Goal: Register for event/course

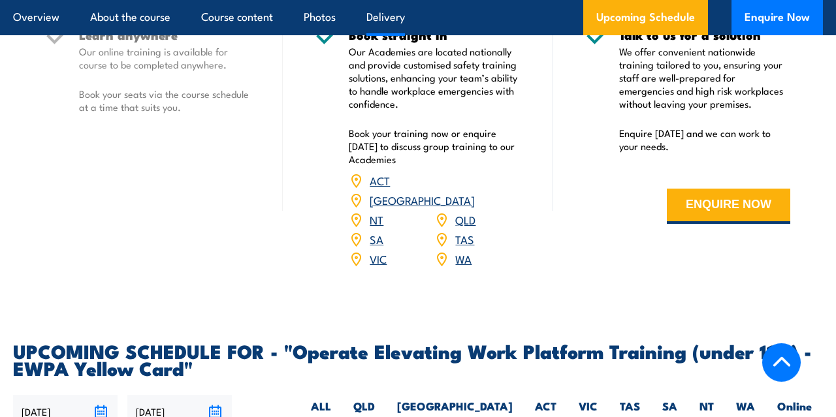
scroll to position [2012, 0]
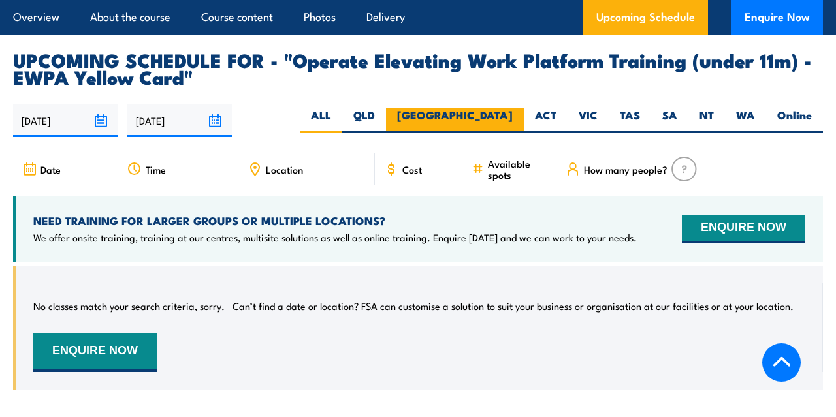
click at [510, 108] on label "[GEOGRAPHIC_DATA]" at bounding box center [455, 120] width 138 height 25
click at [513, 108] on input "[GEOGRAPHIC_DATA]" at bounding box center [517, 112] width 8 height 8
radio input "true"
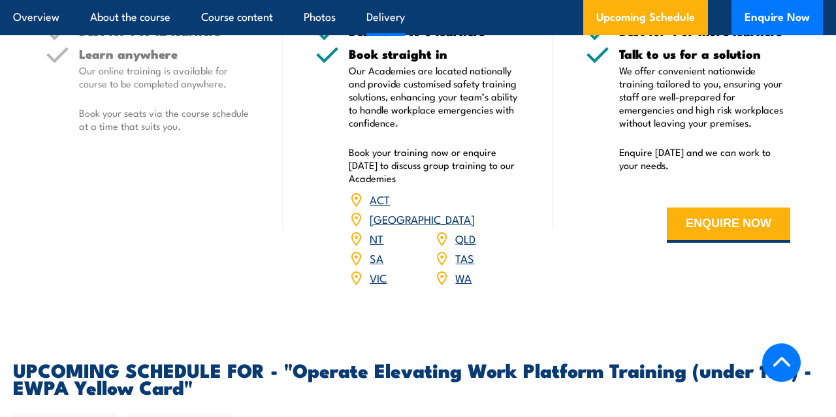
scroll to position [1700, 0]
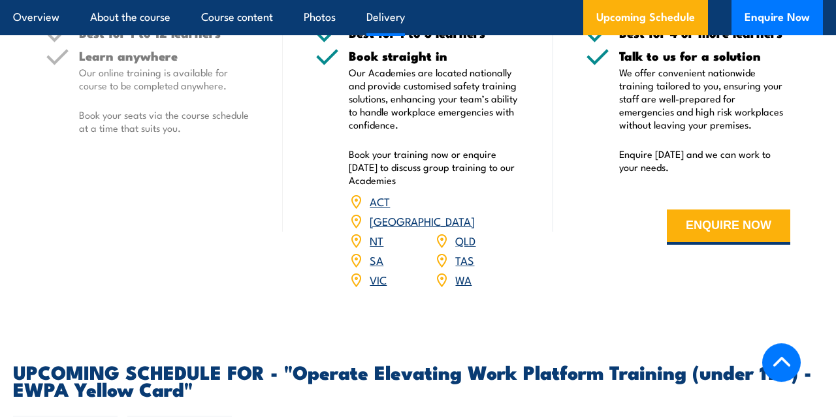
click at [132, 167] on div "Online Best for 1 to 12 learners Learn anywhere Our online training is availabl…" at bounding box center [148, 112] width 270 height 387
click at [467, 213] on link "[GEOGRAPHIC_DATA]" at bounding box center [422, 221] width 105 height 16
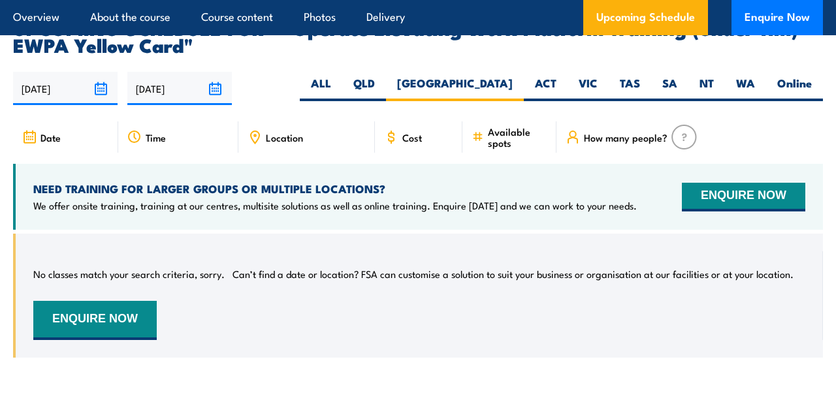
scroll to position [2044, 0]
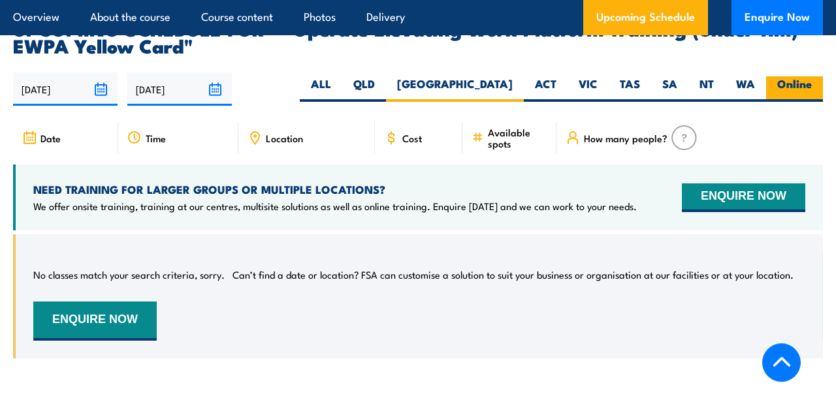
click at [802, 76] on label "Online" at bounding box center [794, 88] width 57 height 25
click at [812, 76] on input "Online" at bounding box center [816, 80] width 8 height 8
radio input "true"
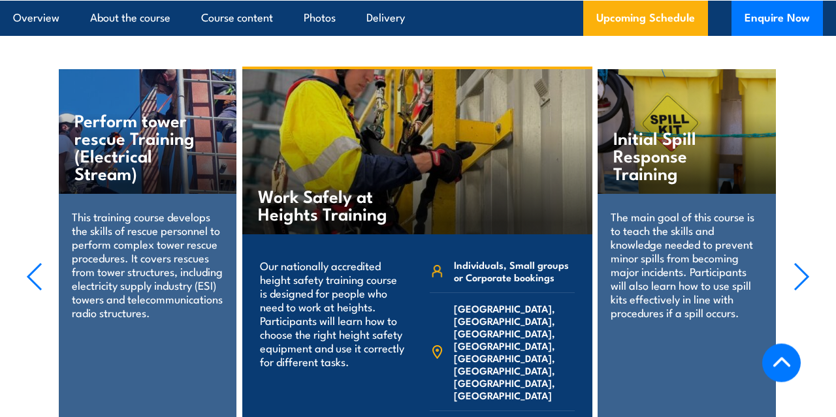
scroll to position [2427, 0]
